Goal: Transaction & Acquisition: Purchase product/service

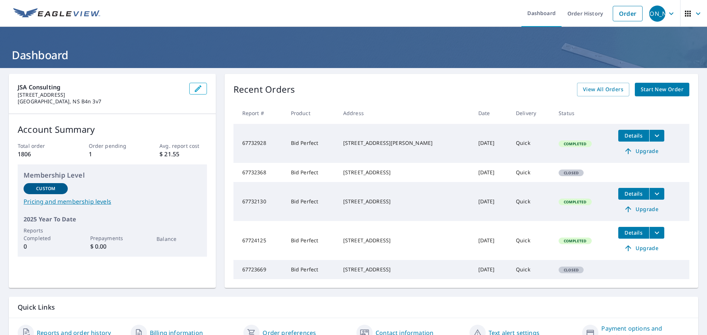
scroll to position [52, 0]
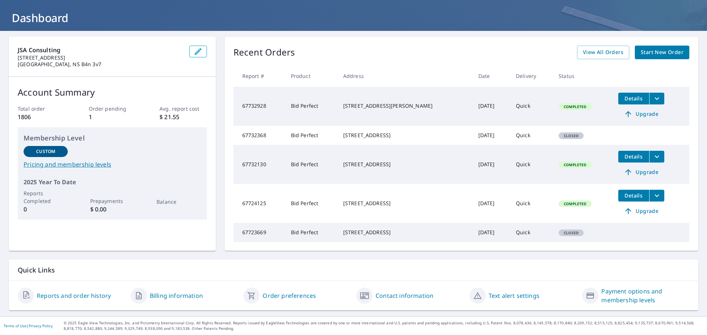
click at [653, 48] on span "Start New Order" at bounding box center [661, 52] width 43 height 9
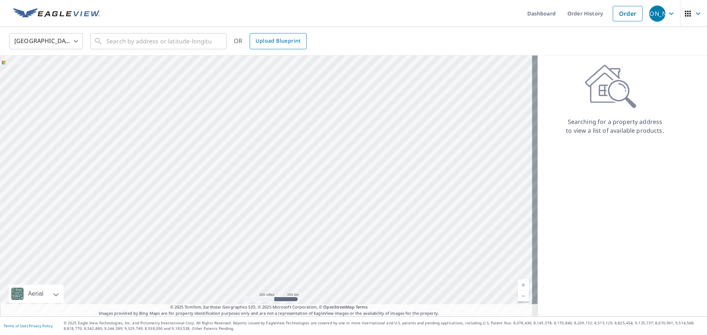
click at [287, 38] on span "Upload Blueprint" at bounding box center [277, 40] width 45 height 9
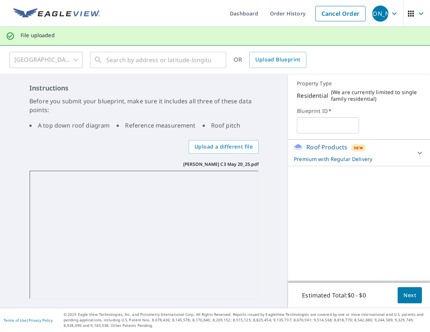
click at [312, 124] on input "text" at bounding box center [328, 125] width 62 height 21
type input "[GEOGRAPHIC_DATA]"
click at [417, 154] on icon at bounding box center [419, 153] width 9 height 9
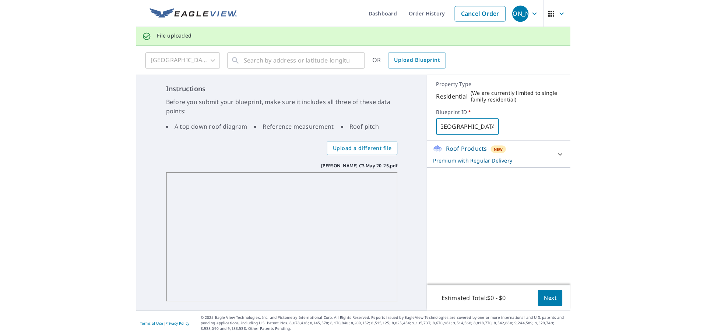
scroll to position [0, 0]
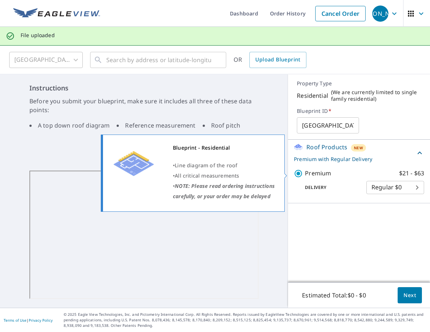
click at [323, 173] on p "Premium" at bounding box center [318, 173] width 26 height 9
click at [305, 173] on input "Premium $21 - $63" at bounding box center [299, 173] width 11 height 9
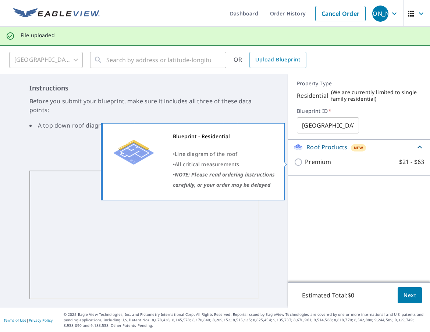
click at [297, 162] on input "Premium $21 - $63" at bounding box center [299, 162] width 11 height 9
checkbox input "true"
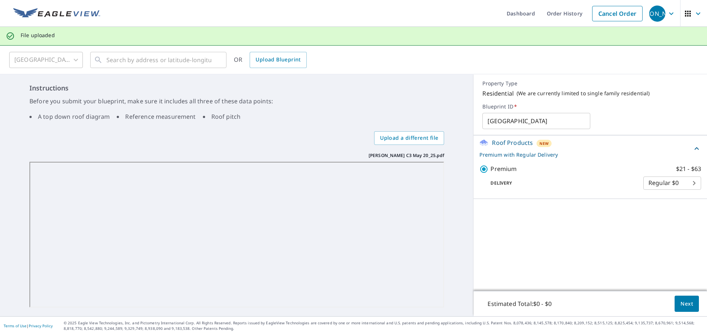
click at [680, 302] on span "Next" at bounding box center [686, 304] width 13 height 9
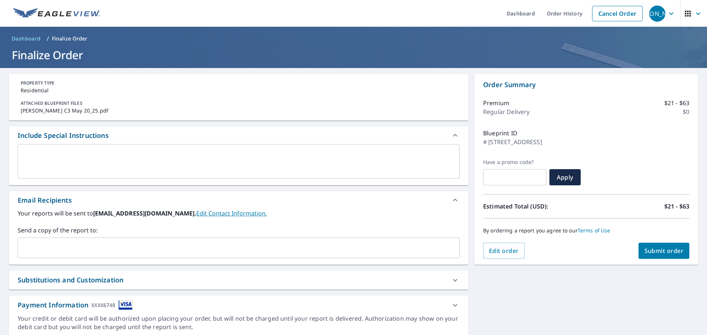
click at [44, 245] on input "text" at bounding box center [233, 248] width 424 height 14
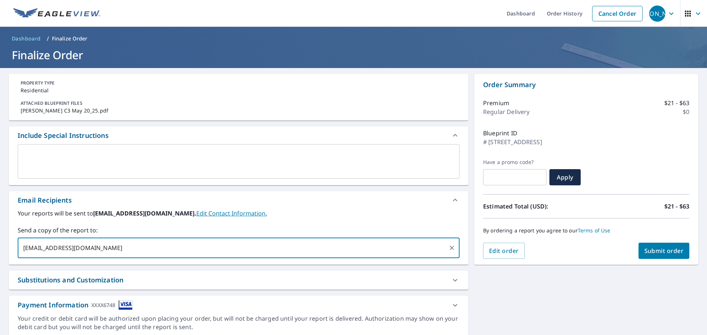
type input "[EMAIL_ADDRESS][DOMAIN_NAME]"
click at [53, 155] on textarea at bounding box center [238, 161] width 431 height 21
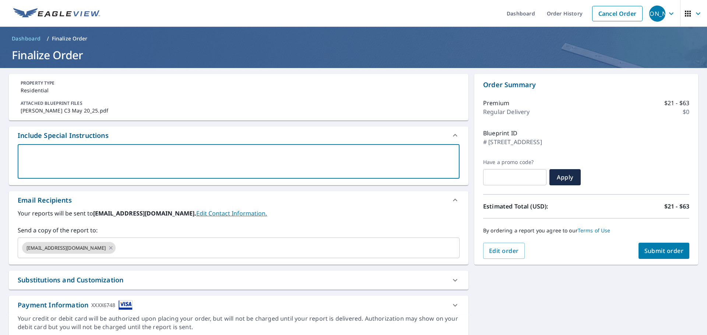
type textarea "T"
type textarea "x"
type textarea "Th"
type textarea "x"
type textarea "Thi"
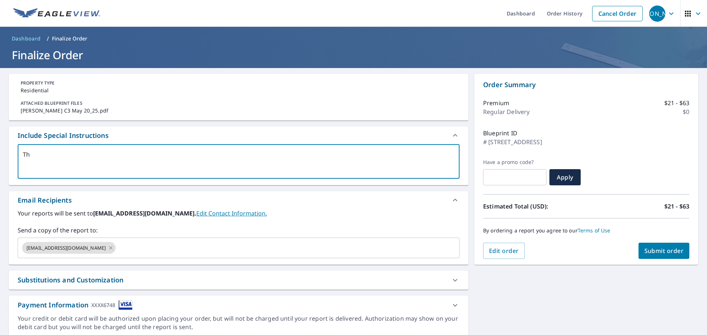
type textarea "x"
type textarea "This"
type textarea "x"
type textarea "This"
type textarea "x"
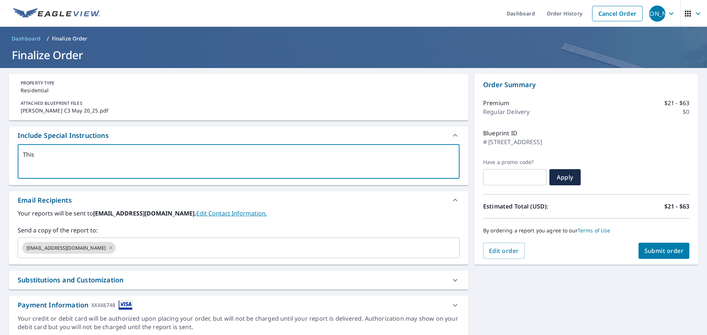
type textarea "This n"
type textarea "x"
type textarea "This ne"
type textarea "x"
type textarea "This new"
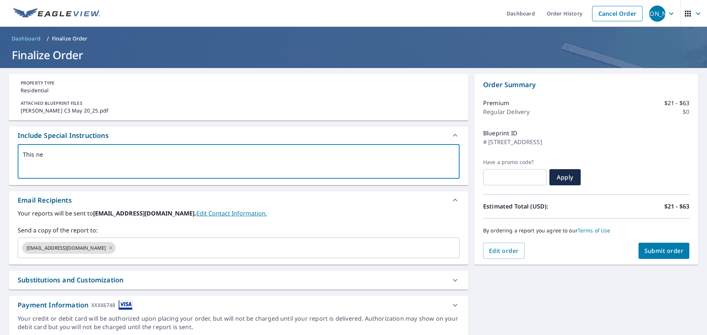
type textarea "x"
type textarea "This new"
type textarea "x"
type textarea "This new c"
type textarea "x"
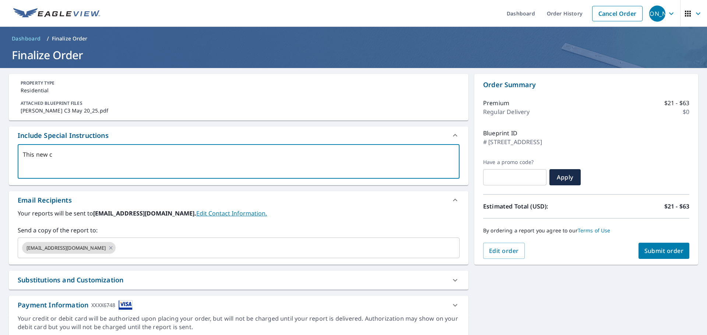
type textarea "This new co"
type textarea "x"
type textarea "This new con"
type textarea "x"
type textarea "This new cons"
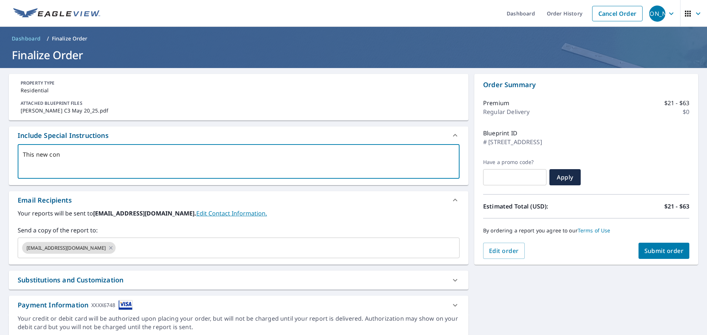
type textarea "x"
type textarea "This new const"
type textarea "x"
type textarea "This new constr"
type textarea "x"
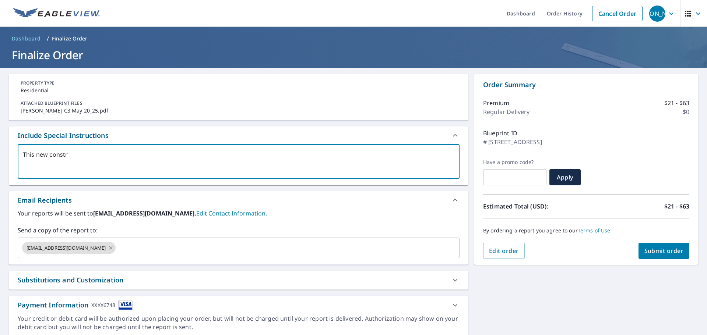
type textarea "This new constru"
type textarea "x"
type textarea "This new construc"
type textarea "x"
type textarea "This new construct"
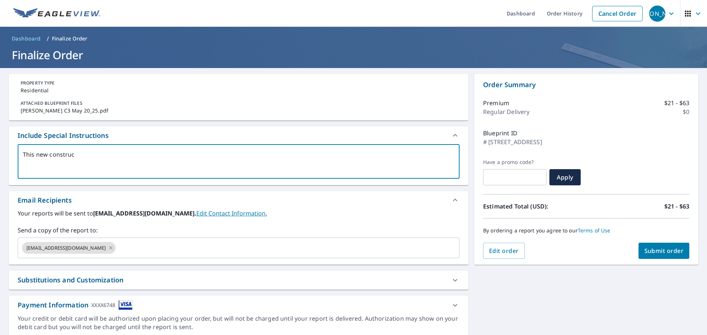
type textarea "x"
type textarea "This new constructi"
type textarea "x"
type textarea "This new constructio"
type textarea "x"
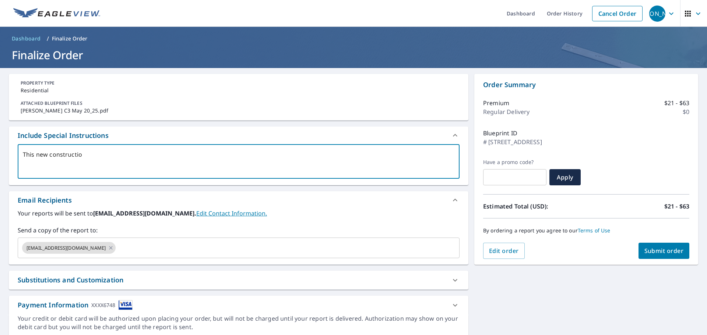
type textarea "This new construction"
type textarea "x"
type textarea "This new construction"
type textarea "x"
type textarea "This new construction i"
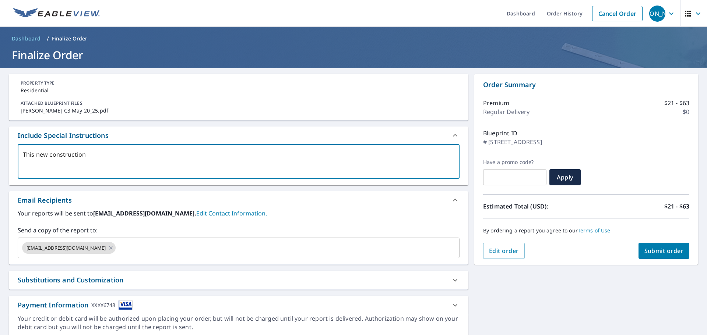
type textarea "x"
type textarea "This new construction is"
type textarea "x"
type textarea "This new construction is"
type textarea "x"
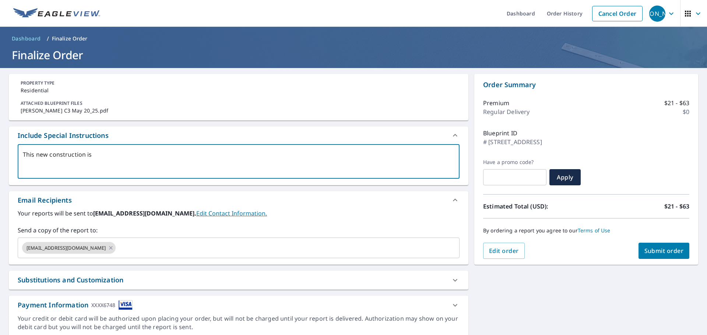
type textarea "This new construction is b"
type textarea "x"
type textarea "This new construction is be"
type textarea "x"
type textarea "This new construction is bei"
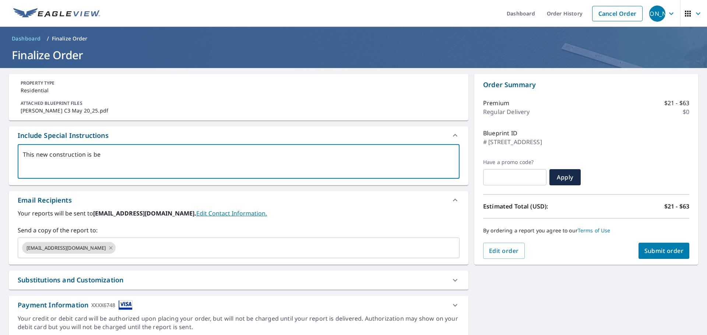
type textarea "x"
type textarea "This new construction is bein"
type textarea "x"
type textarea "This new construction is being"
type textarea "x"
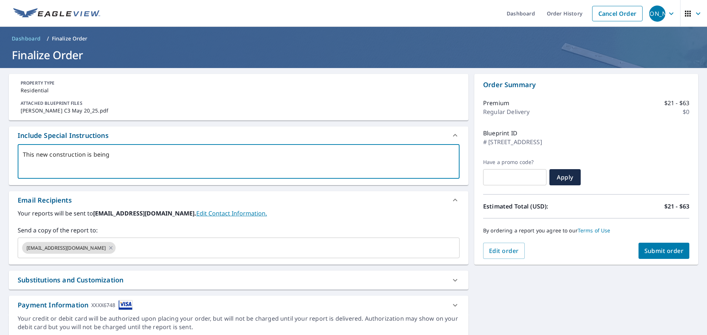
type textarea "This new construction is being"
type textarea "x"
type textarea "This new construction is being c"
type textarea "x"
type textarea "This new construction is being co"
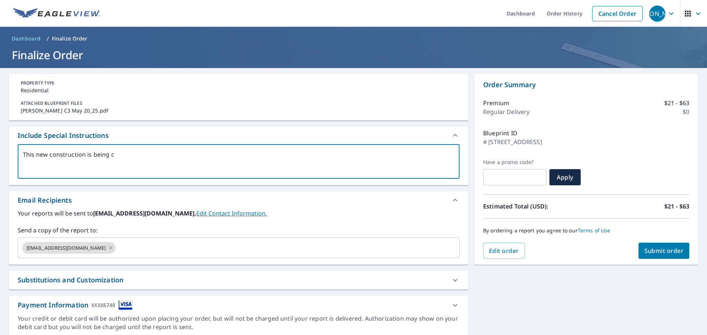
type textarea "x"
type textarea "This new construction is being con"
type textarea "x"
type textarea "This new construction is being conn"
type textarea "x"
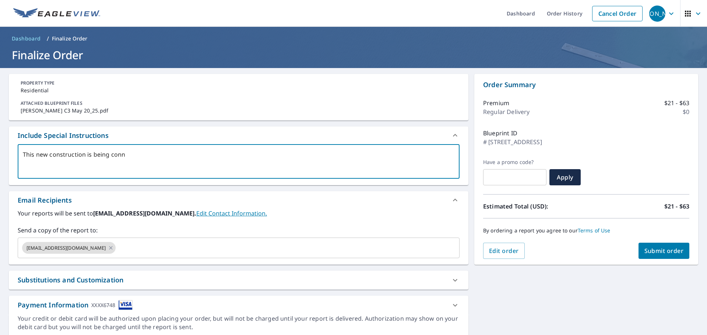
type textarea "This new construction is being conne"
type textarea "x"
type textarea "This new construction is being connec"
type textarea "x"
type textarea "This new construction is being connect"
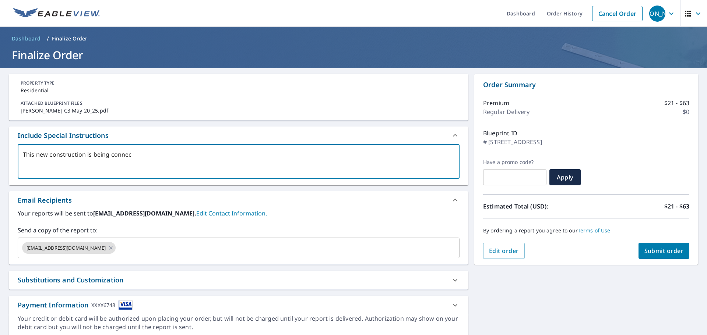
type textarea "x"
type textarea "This new construction is being connecte"
type textarea "x"
type textarea "This new construction is being connected"
type textarea "x"
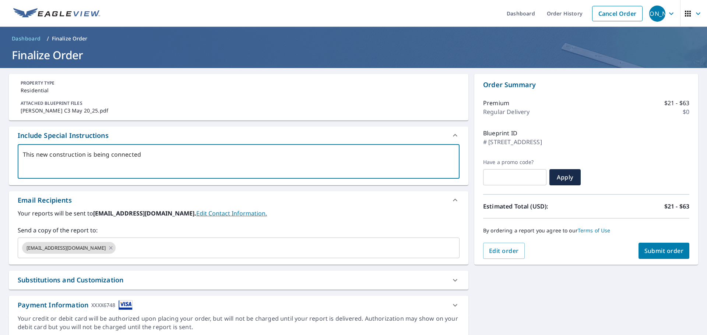
type textarea "This new construction is being connected"
type textarea "x"
type textarea "This new construction is being connected t"
type textarea "x"
type textarea "This new construction is being connected to"
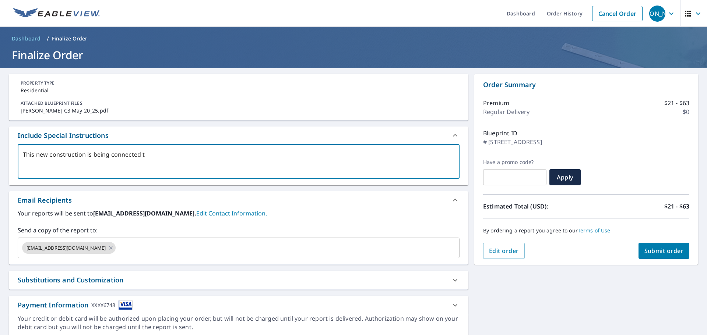
type textarea "x"
type textarea "This new construction is being connected to"
type textarea "x"
type textarea "This new construction is being connected to e"
type textarea "x"
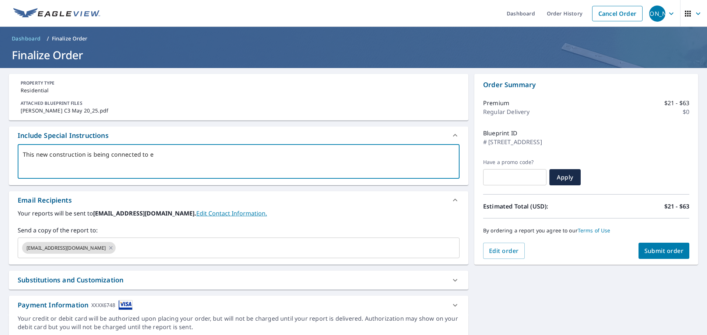
type textarea "This new construction is being connected to ex"
type textarea "x"
type textarea "This new construction is being connected to exi"
type textarea "x"
type textarea "This new construction is being connected to exis"
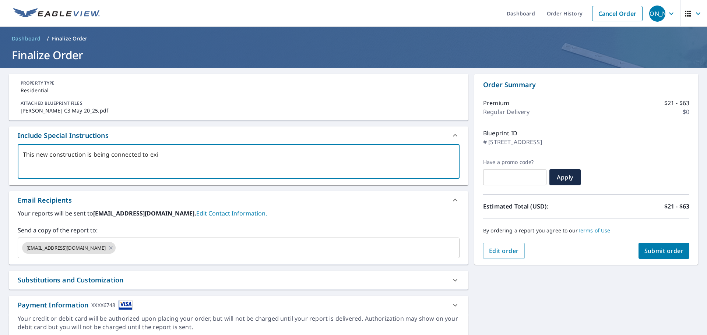
type textarea "x"
type textarea "This new construction is being connected to exist"
type textarea "x"
type textarea "This new construction is being connected to existi"
type textarea "x"
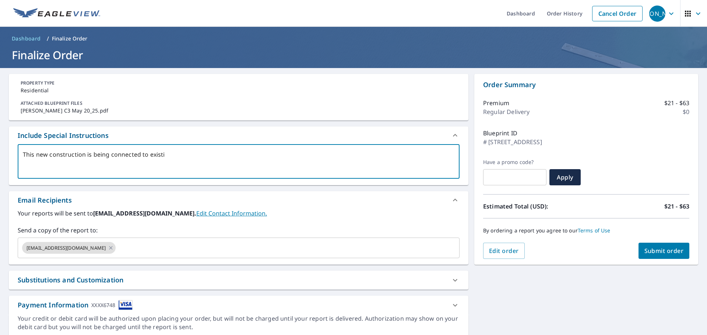
type textarea "This new construction is being connected to existin"
type textarea "x"
type textarea "This new construction is being connected to existing"
type textarea "x"
type textarea "This new construction is being connected to existing"
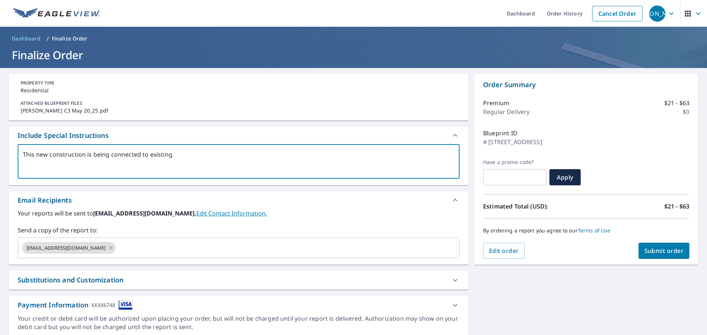
type textarea "x"
type textarea "This new construction is being connected to existing h"
type textarea "x"
type textarea "This new construction is being connected to existing ho"
type textarea "x"
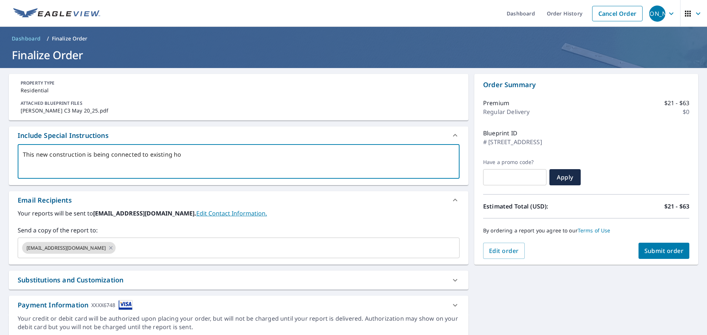
type textarea "This new construction is being connected to existing hou"
type textarea "x"
type textarea "This new construction is being connected to existing hous"
type textarea "x"
type textarea "This new construction is being connected to existing house"
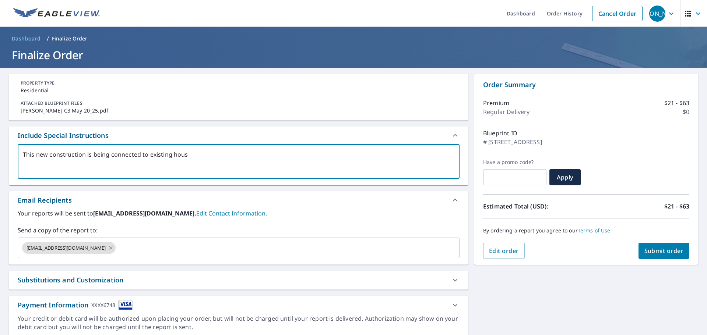
type textarea "x"
type textarea "This new construction is being connected to existing house"
type textarea "x"
type textarea "This new construction is being connected to existing house t"
type textarea "x"
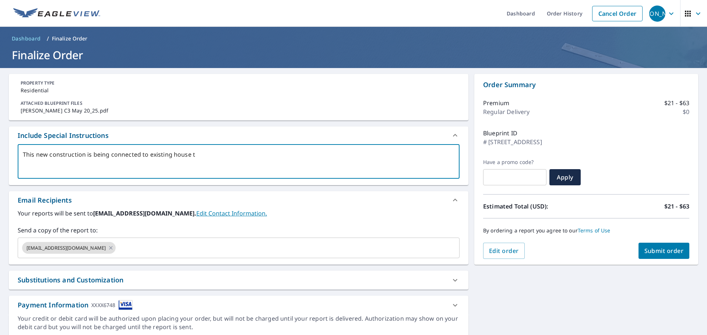
type textarea "This new construction is being connected to existing house th"
type textarea "x"
type textarea "This new construction is being connected to existing house tha"
type textarea "x"
type textarea "This new construction is being connected to existing house that"
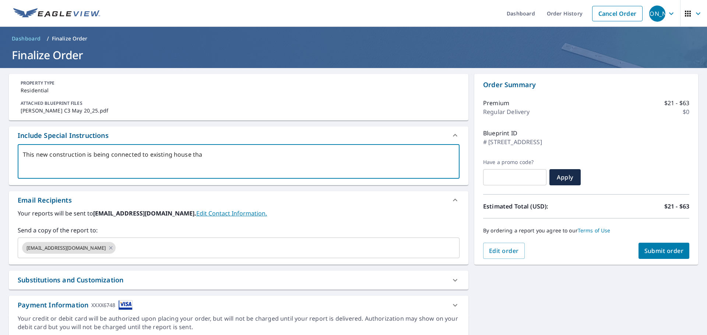
type textarea "x"
type textarea "This new construction is being connected to existing house that"
type textarea "x"
type textarea "This new construction is being connected to existing house that w"
type textarea "x"
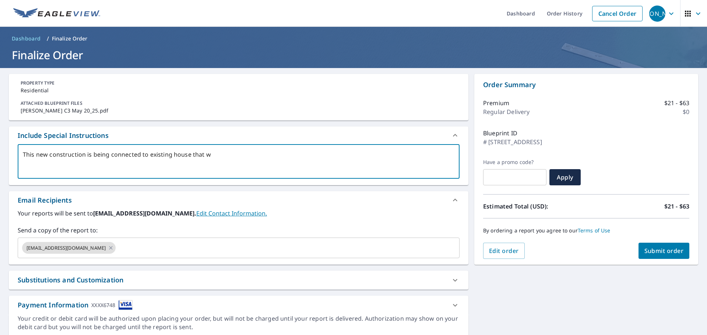
type textarea "This new construction is being connected to existing house that we"
type textarea "x"
type textarea "This new construction is being connected to existing house that we"
type textarea "x"
type textarea "This new construction is being connected to existing house that we j"
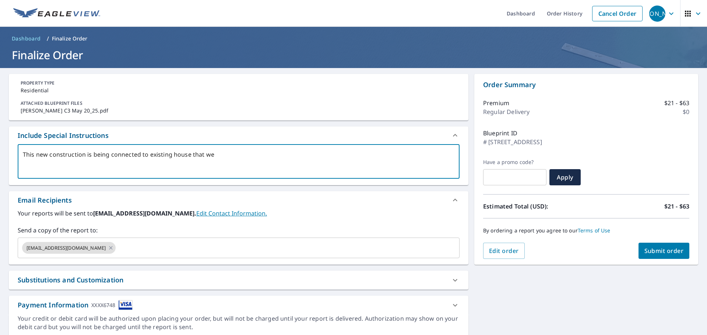
type textarea "x"
type textarea "This new construction is being connected to existing house that we ju"
type textarea "x"
type textarea "This new construction is being connected to existing house that we jus"
type textarea "x"
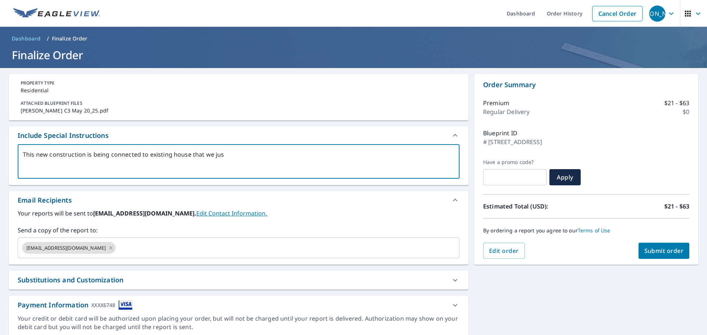
type textarea "This new construction is being connected to existing house that we just"
type textarea "x"
type textarea "This new construction is being connected to existing house that we just"
type textarea "x"
type textarea "This new construction is being connected to existing house that we just g"
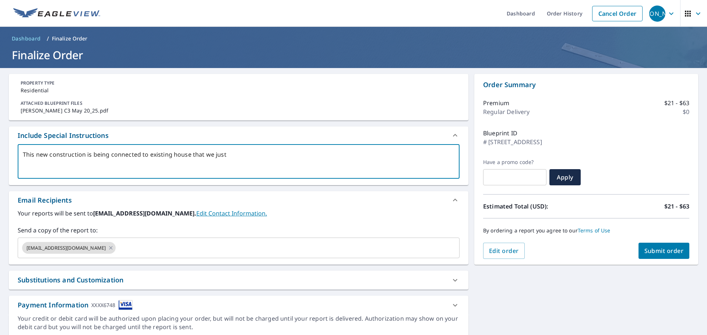
type textarea "x"
type textarea "This new construction is being connected to existing house that we just go"
type textarea "x"
type textarea "This new construction is being connected to existing house that we just got"
type textarea "x"
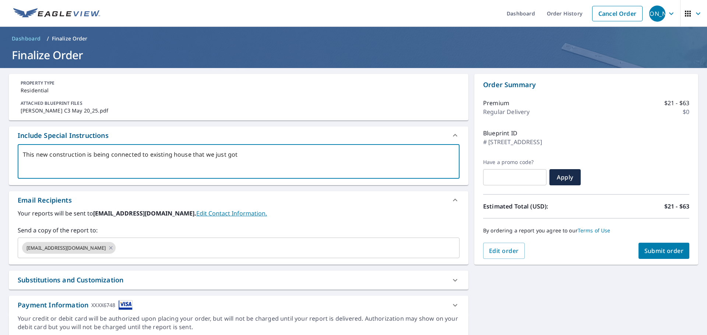
type textarea "This new construction is being connected to existing house that we just got"
type textarea "x"
type textarea "This new construction is being connected to existing house that we just got a"
type textarea "x"
type textarea "This new construction is being connected to existing house that we just got a"
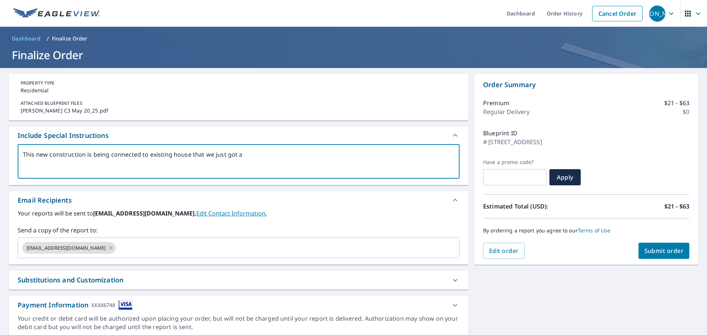
type textarea "x"
type textarea "This new construction is being connected to existing house that we just got a P"
type textarea "x"
type textarea "This new construction is being connected to existing house that we just got a Pr"
type textarea "x"
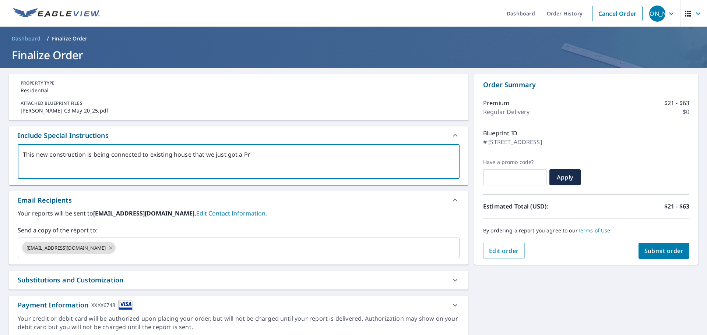
type textarea "This new construction is being connected to existing house that we just got a P…"
type textarea "x"
type textarea "This new construction is being connected to existing house that we just got a P…"
type textarea "x"
type textarea "This new construction is being connected to existing house that we just got a P…"
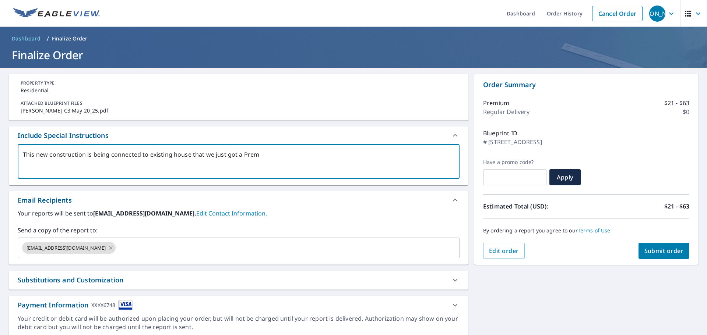
type textarea "x"
type textarea "This new construction is being connected to existing house that we just got a P…"
type textarea "x"
type textarea "This new construction is being connected to existing house that we just got a P…"
type textarea "x"
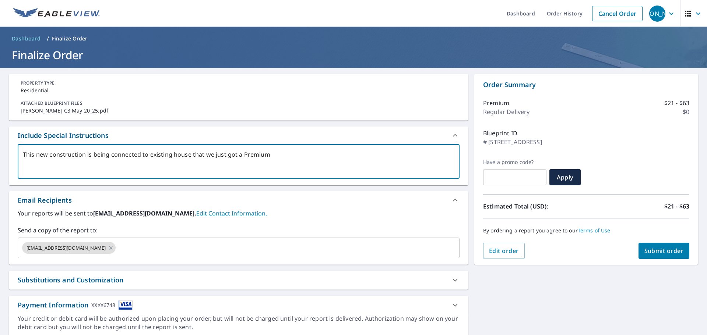
type textarea "This new construction is being connected to existing house that we just got a P…"
type textarea "x"
type textarea "This new construction is being connected to existing house that we just got a P…"
type textarea "x"
type textarea "This new construction is being connected to existing house that we just got a P…"
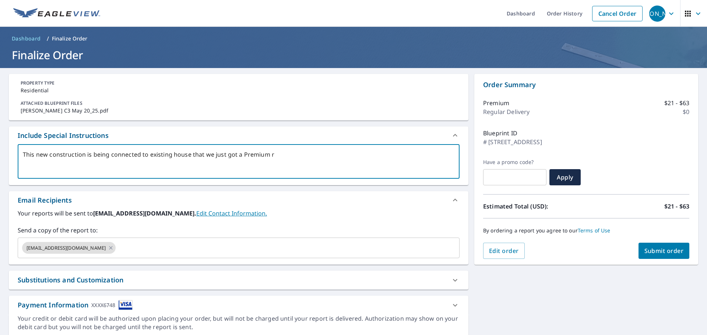
type textarea "x"
type textarea "This new construction is being connected to existing house that we just got a P…"
type textarea "x"
type textarea "This new construction is being connected to existing house that we just got a P…"
type textarea "x"
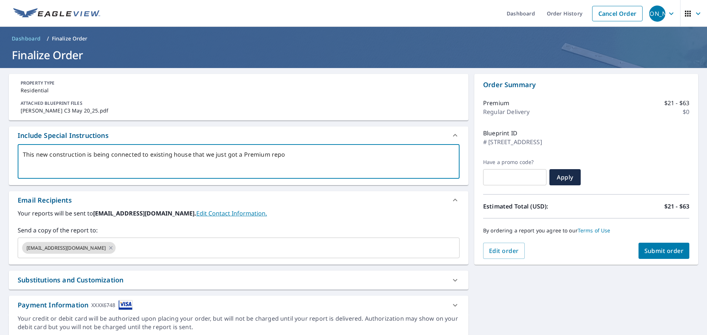
type textarea "This new construction is being connected to existing house that we just got a P…"
type textarea "x"
type textarea "This new construction is being connected to existing house that we just got a P…"
type textarea "x"
type textarea "This new construction is being connected to existing house that we just got a P…"
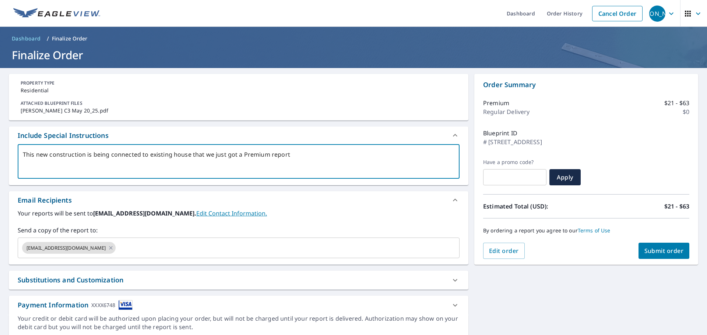
type textarea "x"
type textarea "This new construction is being connected to existing house that we just got a P…"
type textarea "x"
type textarea "This new construction is being connected to existing house that we just got a P…"
type textarea "x"
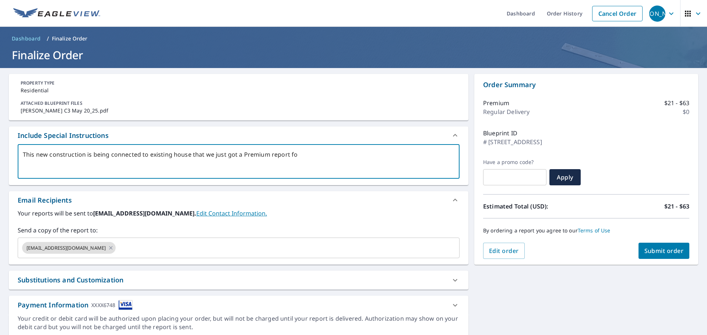
type textarea "This new construction is being connected to existing house that we just got a P…"
type textarea "x"
type textarea "This new construction is being connected to existing house that we just got a P…"
type textarea "x"
type textarea "This new construction is being connected to existing house that we just got a P…"
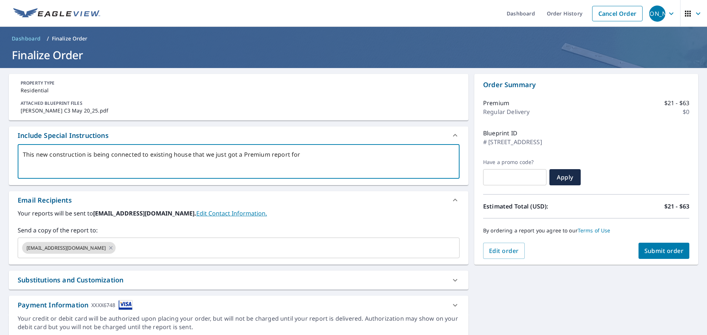
type textarea "x"
click at [332, 154] on textarea "This new construction is being connected to existing house that we just got a P…" at bounding box center [238, 161] width 431 height 21
click at [355, 153] on textarea "This new construction is being connected to existing house that we just got a P…" at bounding box center [238, 161] width 431 height 21
drag, startPoint x: 265, startPoint y: 155, endPoint x: 241, endPoint y: 160, distance: 25.3
click at [241, 160] on textarea "This new construction is being connected to existing house that we just got a P…" at bounding box center [238, 161] width 431 height 21
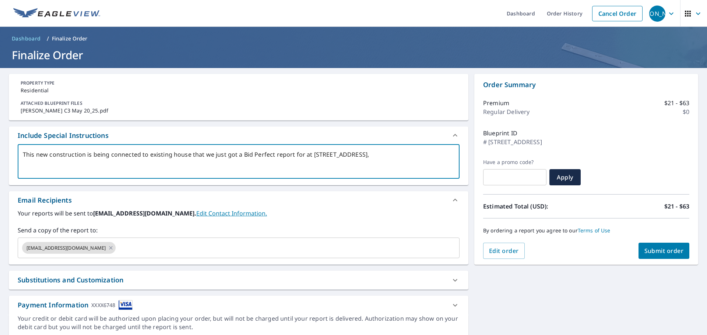
click at [369, 156] on textarea "This new construction is being connected to existing house that we just got a B…" at bounding box center [238, 161] width 431 height 21
click at [403, 152] on textarea "This new construction is being connected to existing house that we just got a B…" at bounding box center [238, 161] width 431 height 21
click at [421, 154] on textarea "This new construction is being connected to existing house that we just got a B…" at bounding box center [238, 161] width 431 height 21
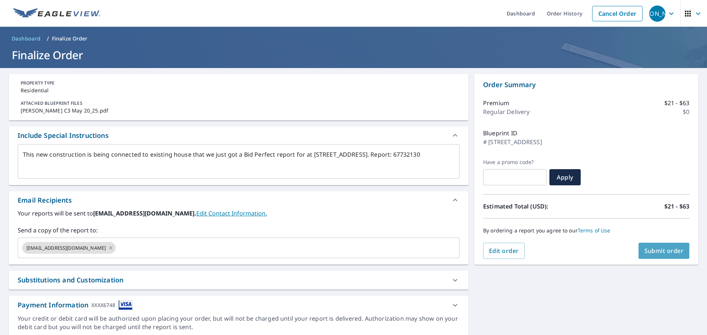
click at [658, 253] on span "Submit order" at bounding box center [663, 251] width 39 height 8
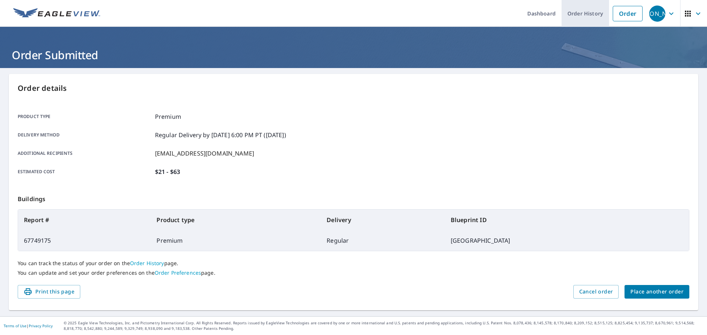
click at [588, 13] on link "Order History" at bounding box center [584, 13] width 47 height 27
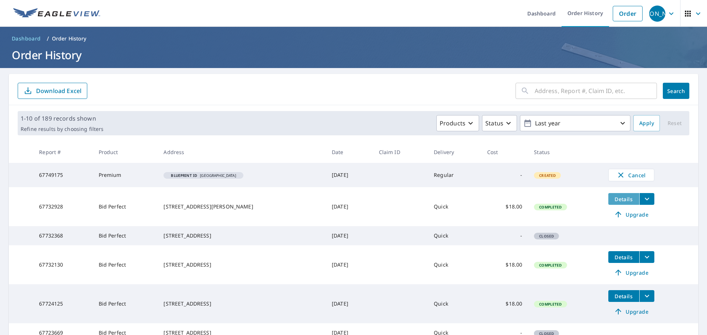
click at [621, 199] on span "Details" at bounding box center [623, 199] width 22 height 7
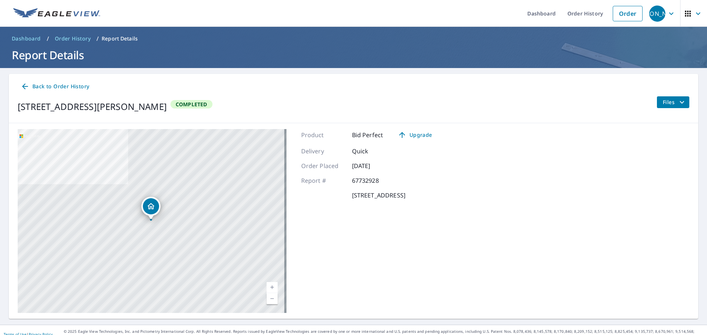
click at [663, 101] on span "Files" at bounding box center [674, 102] width 24 height 9
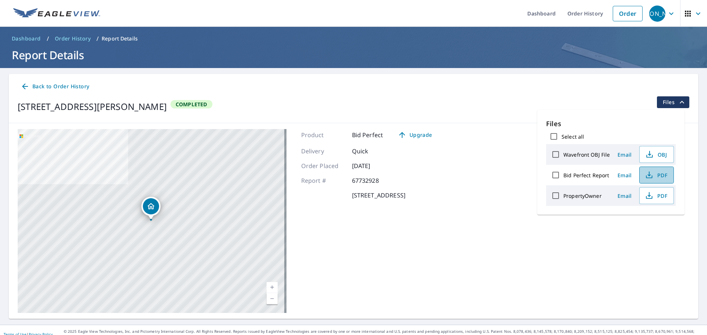
click at [655, 178] on span "PDF" at bounding box center [656, 175] width 24 height 9
